Goal: Find specific fact: Find specific fact

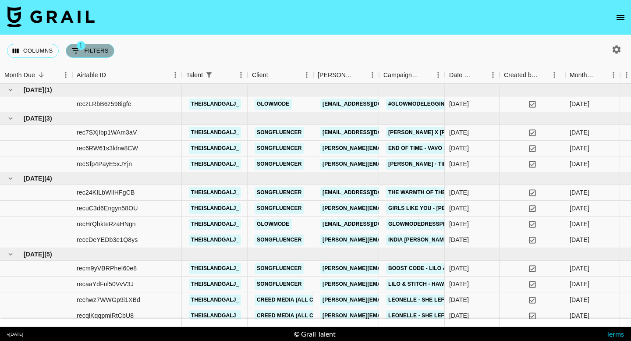
click at [96, 47] on button "1 Filters" at bounding box center [90, 51] width 49 height 14
select select "talentName"
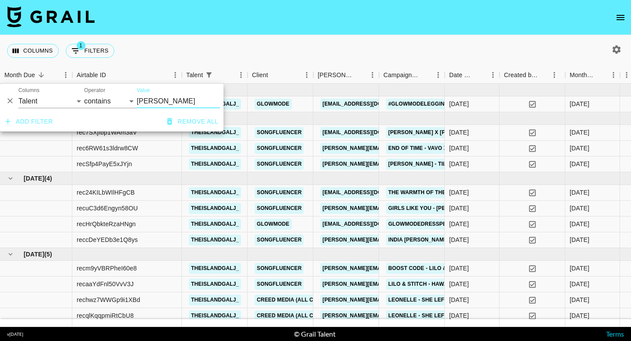
drag, startPoint x: 163, startPoint y: 104, endPoint x: 107, endPoint y: 103, distance: 56.6
click at [107, 103] on div "And Or Columns Grail Platform ID Airtable ID Talent Manager Client [PERSON_NAME…" at bounding box center [112, 98] width 224 height 28
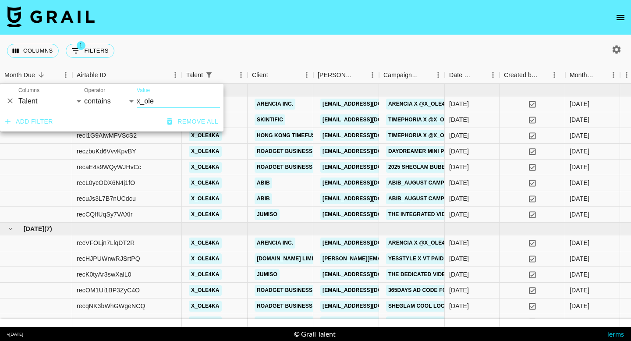
type input "x_ole"
click at [180, 44] on div "Columns 1 Filters + Booking" at bounding box center [315, 51] width 631 height 32
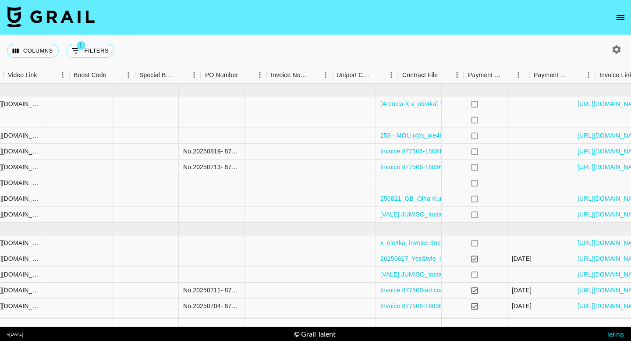
scroll to position [0, 923]
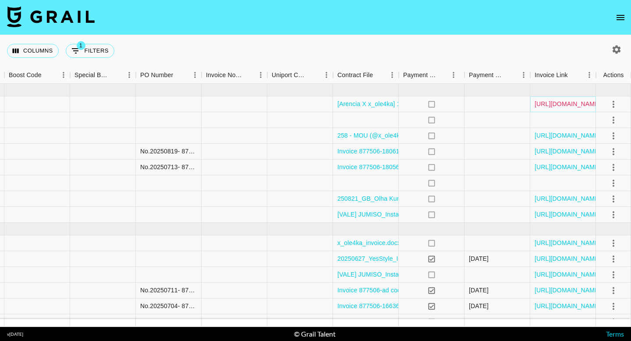
click at [567, 101] on link "[URL][DOMAIN_NAME]" at bounding box center [568, 103] width 66 height 9
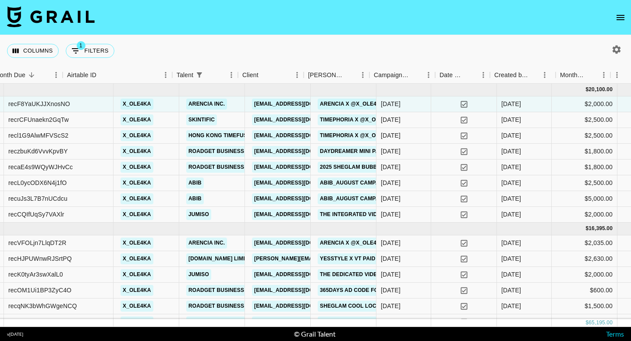
scroll to position [0, 0]
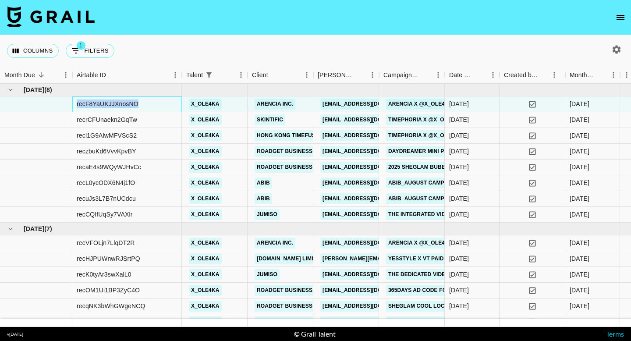
copy div "recF8YaUKJJXnosNO"
drag, startPoint x: 167, startPoint y: 103, endPoint x: 67, endPoint y: 104, distance: 100.4
